Goal: Information Seeking & Learning: Learn about a topic

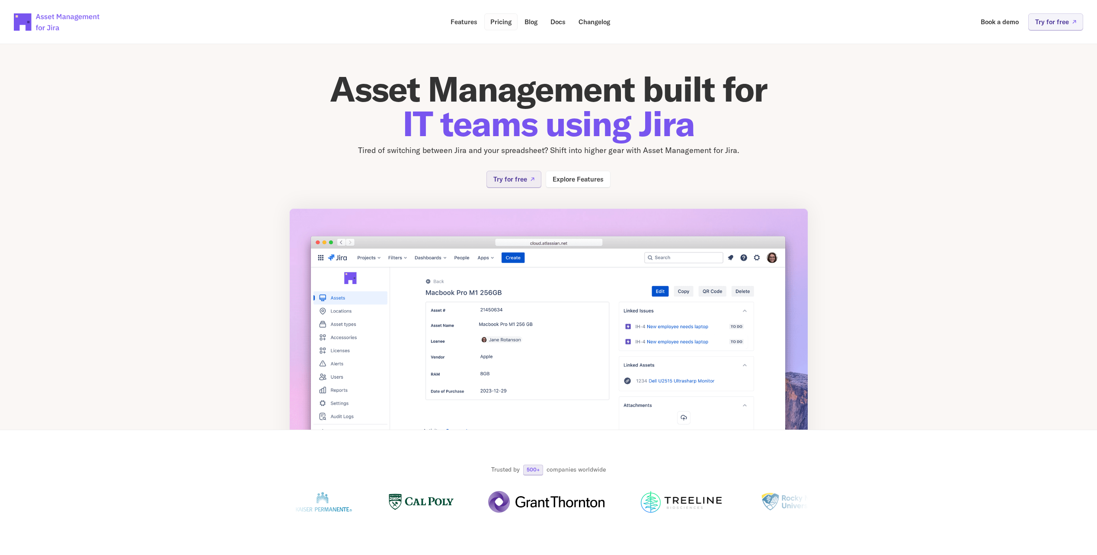
click at [495, 19] on p "Pricing" at bounding box center [500, 22] width 21 height 6
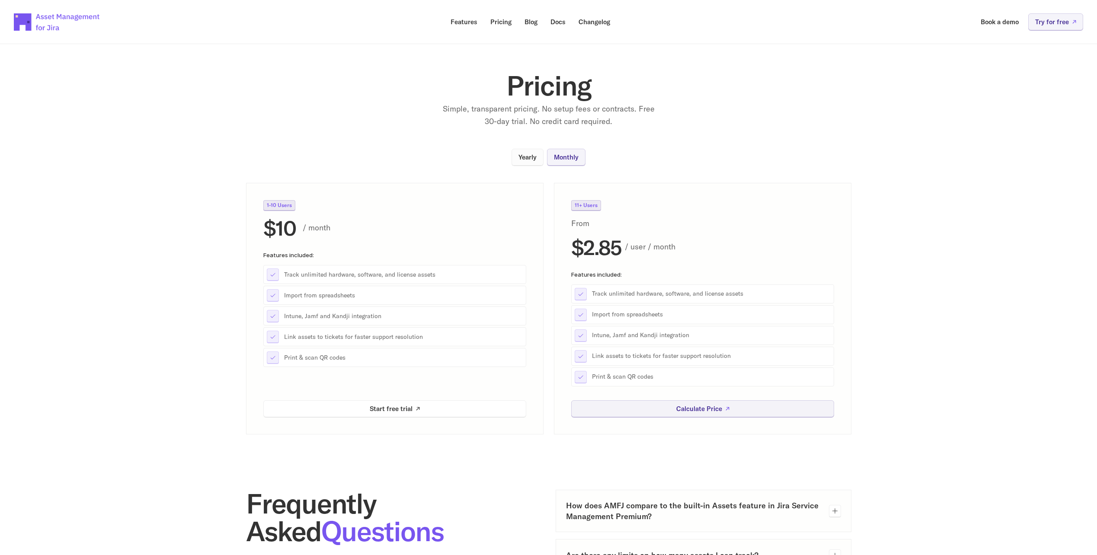
click at [519, 159] on p "Yearly" at bounding box center [528, 157] width 18 height 6
click at [573, 155] on p "Monthly" at bounding box center [566, 157] width 25 height 6
click at [529, 155] on p "Yearly" at bounding box center [528, 157] width 18 height 6
click at [559, 156] on p "Monthly" at bounding box center [566, 157] width 25 height 6
click at [529, 160] on p "Yearly" at bounding box center [528, 157] width 18 height 6
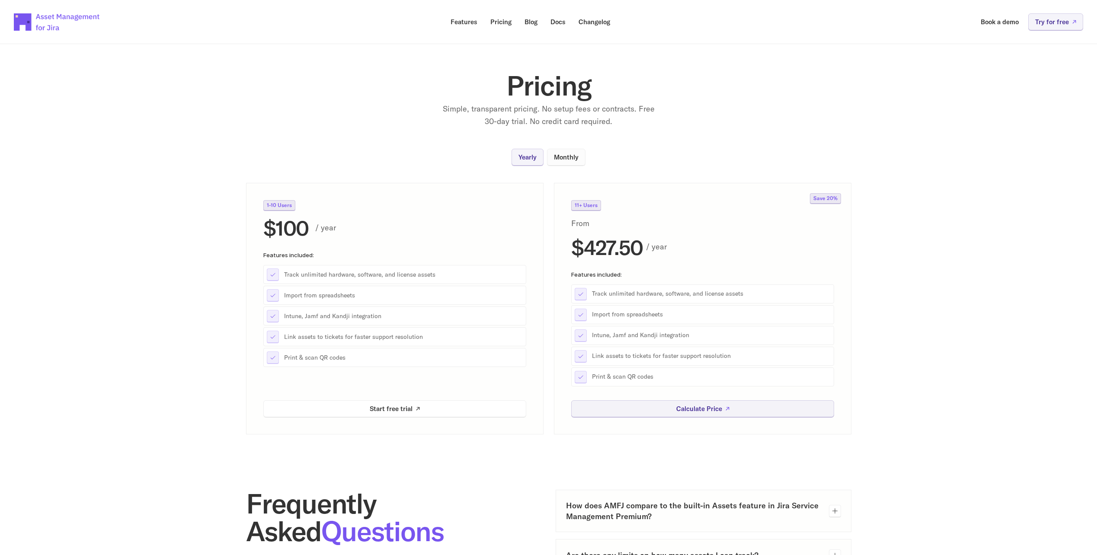
click at [565, 157] on p "Monthly" at bounding box center [566, 157] width 25 height 6
click at [528, 159] on p "Yearly" at bounding box center [528, 157] width 18 height 6
click at [375, 141] on section "Pricing Simple, transparent pricing. No setup fees or contracts. Free 30-day tr…" at bounding box center [548, 232] width 1097 height 404
click at [227, 125] on section "Pricing Simple, transparent pricing. No setup fees or contracts. Free 30-day tr…" at bounding box center [548, 232] width 1097 height 404
